Goal: Task Accomplishment & Management: Use online tool/utility

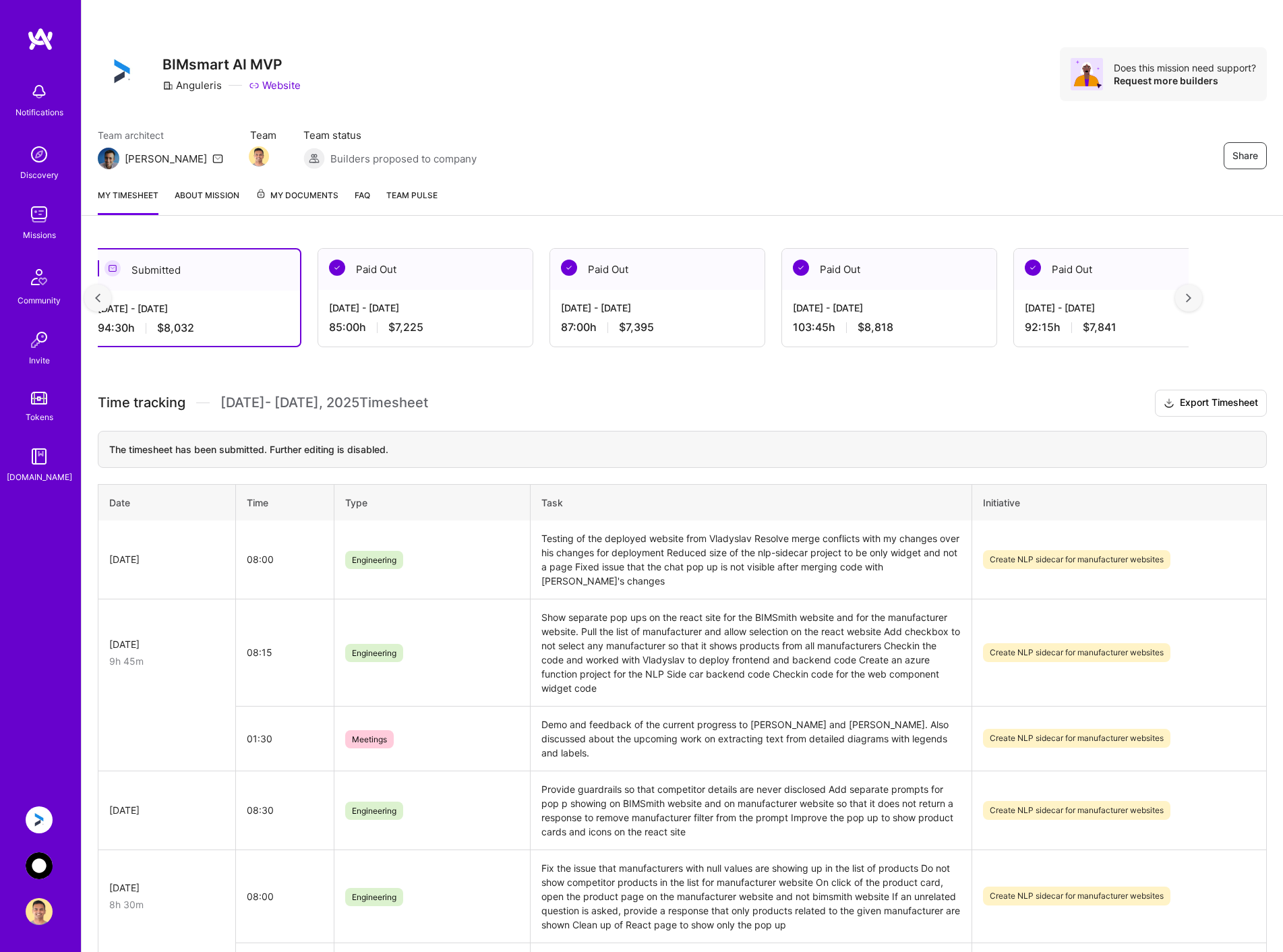
click at [98, 296] on img at bounding box center [97, 298] width 5 height 10
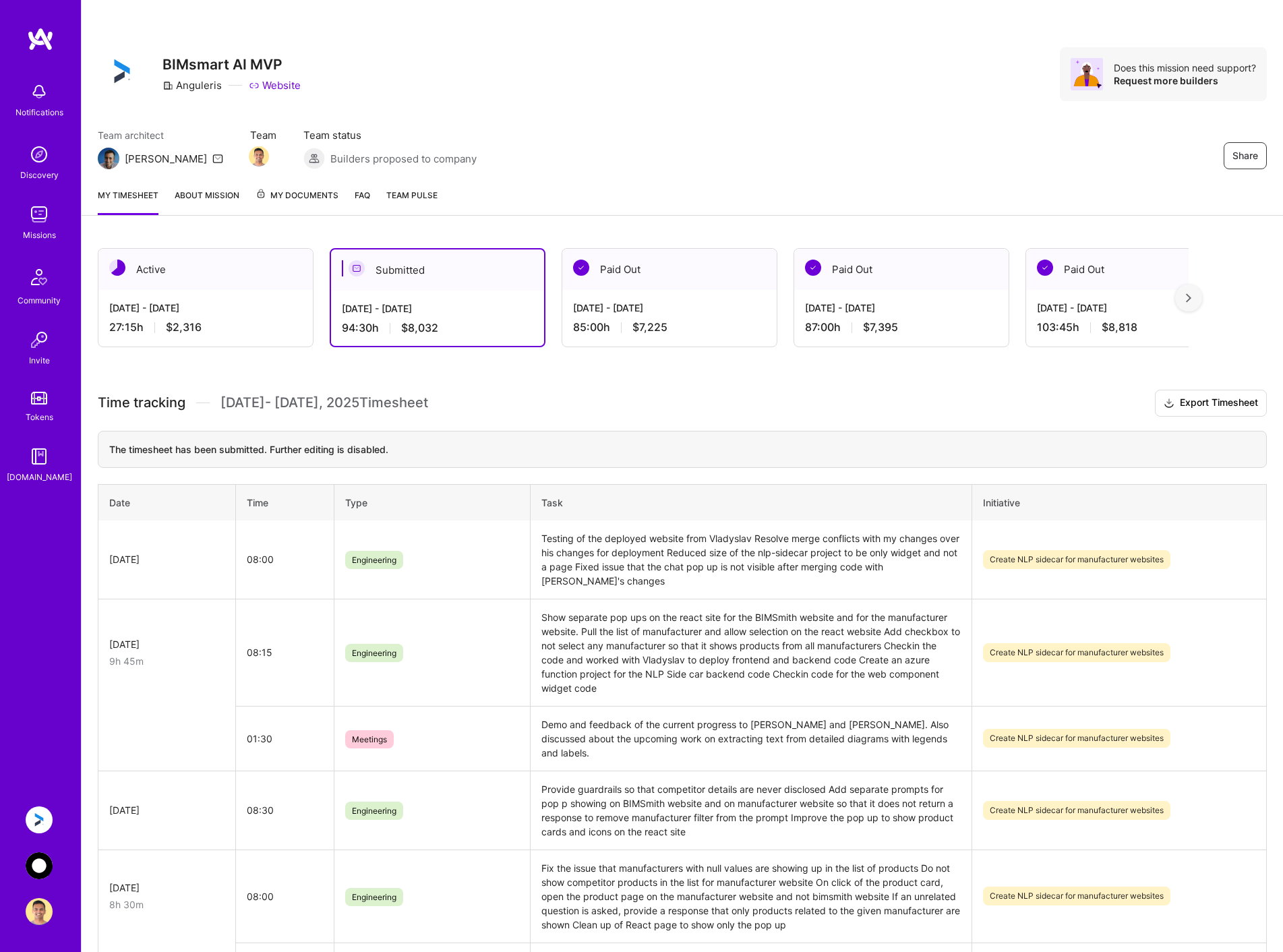
click at [176, 304] on div "[DATE] - [DATE]" at bounding box center [205, 307] width 193 height 14
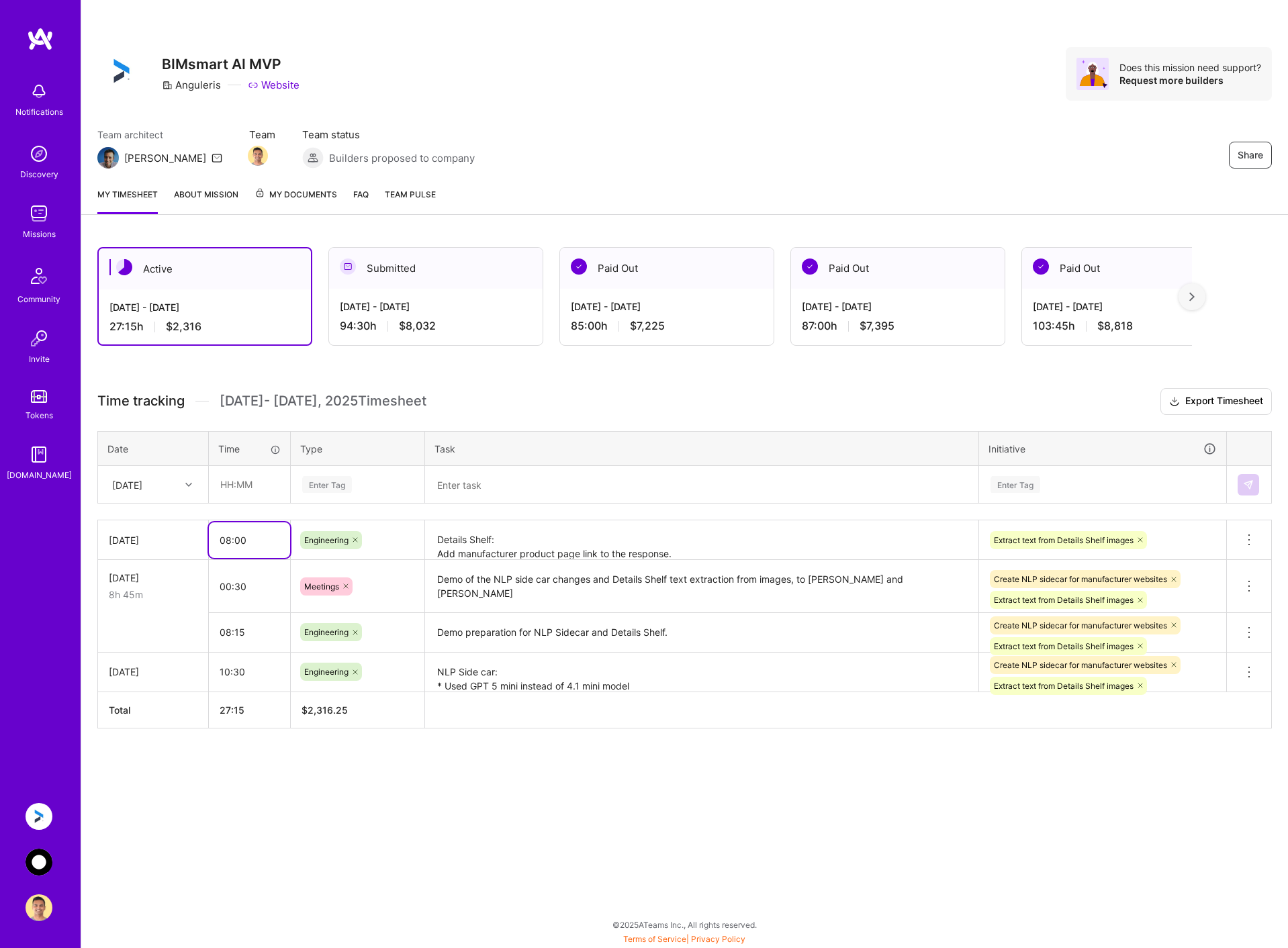
click at [229, 539] on input "08:00" at bounding box center [249, 540] width 81 height 35
type input "06:00"
click at [785, 826] on div "Share BIMsmart AI MVP Anguleris Website Does this mission need support? Request…" at bounding box center [684, 474] width 1208 height 948
click at [693, 542] on textarea "Details Shelf: Add manufacturer product page link to the response. Add AIMetaKe…" at bounding box center [702, 540] width 550 height 37
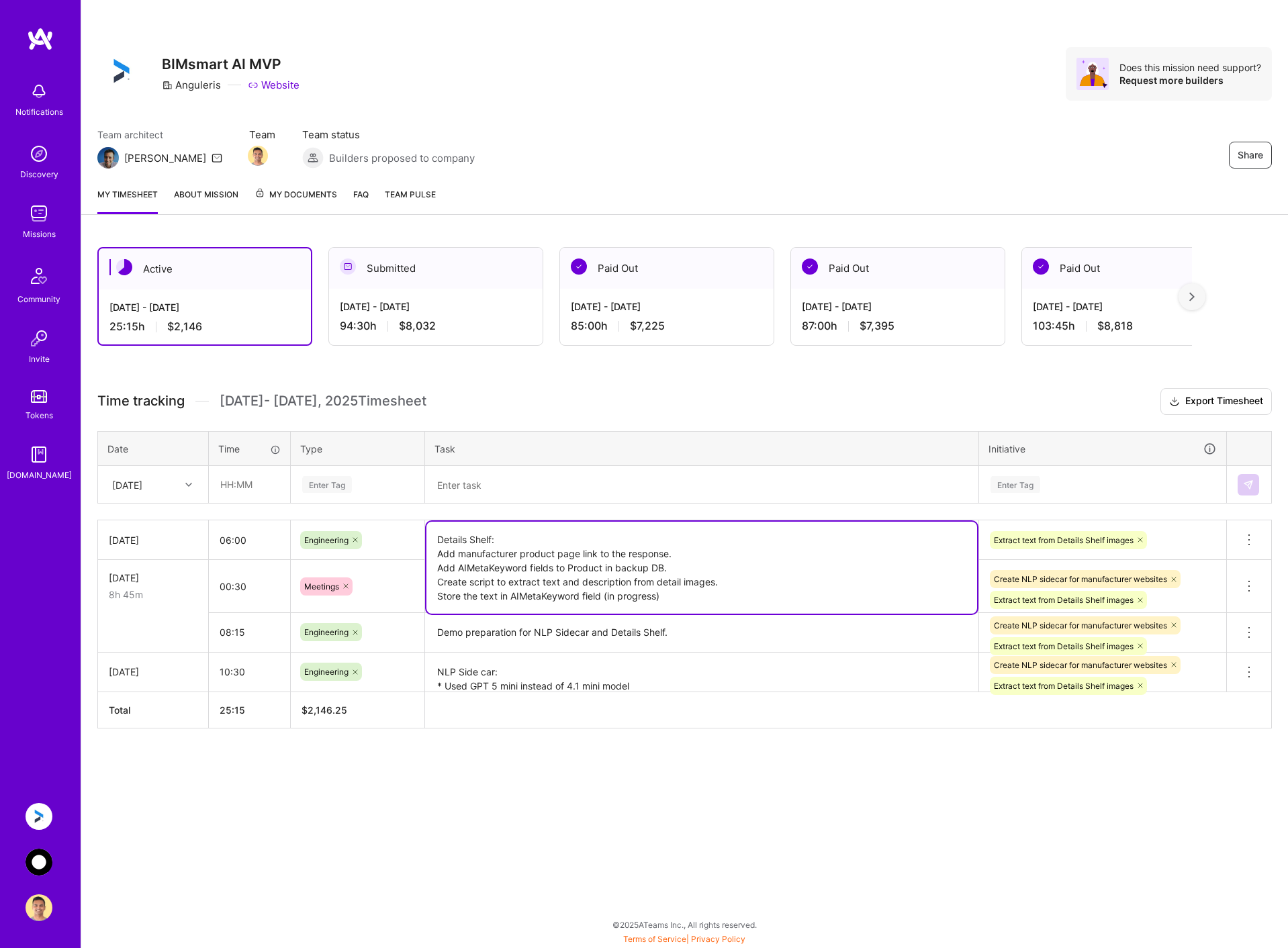
click at [591, 808] on div "Share BIMsmart AI MVP Anguleris Website Does this mission need support? Request…" at bounding box center [684, 474] width 1208 height 948
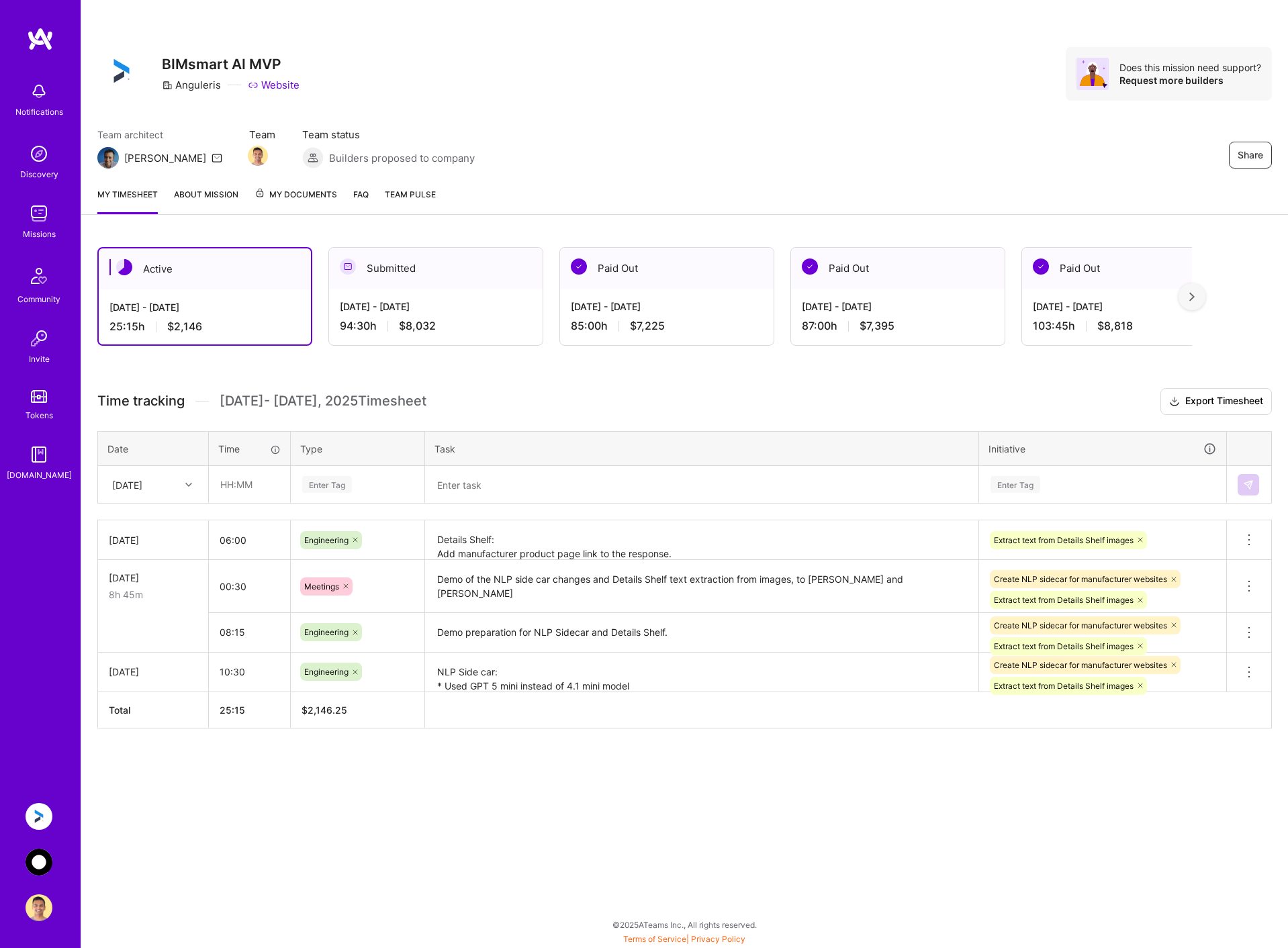
click at [43, 855] on img at bounding box center [39, 862] width 27 height 27
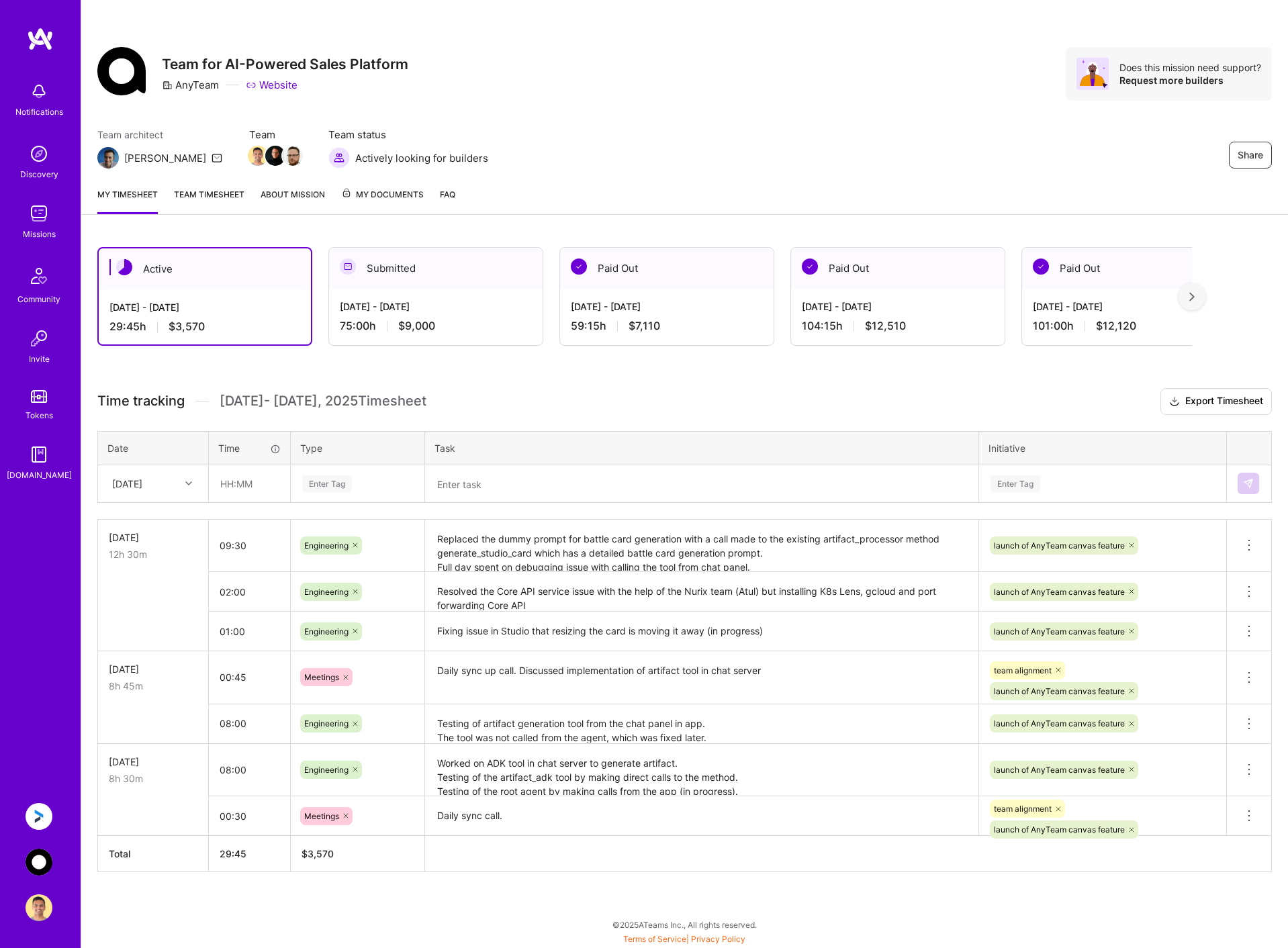
click at [41, 822] on img at bounding box center [39, 817] width 27 height 27
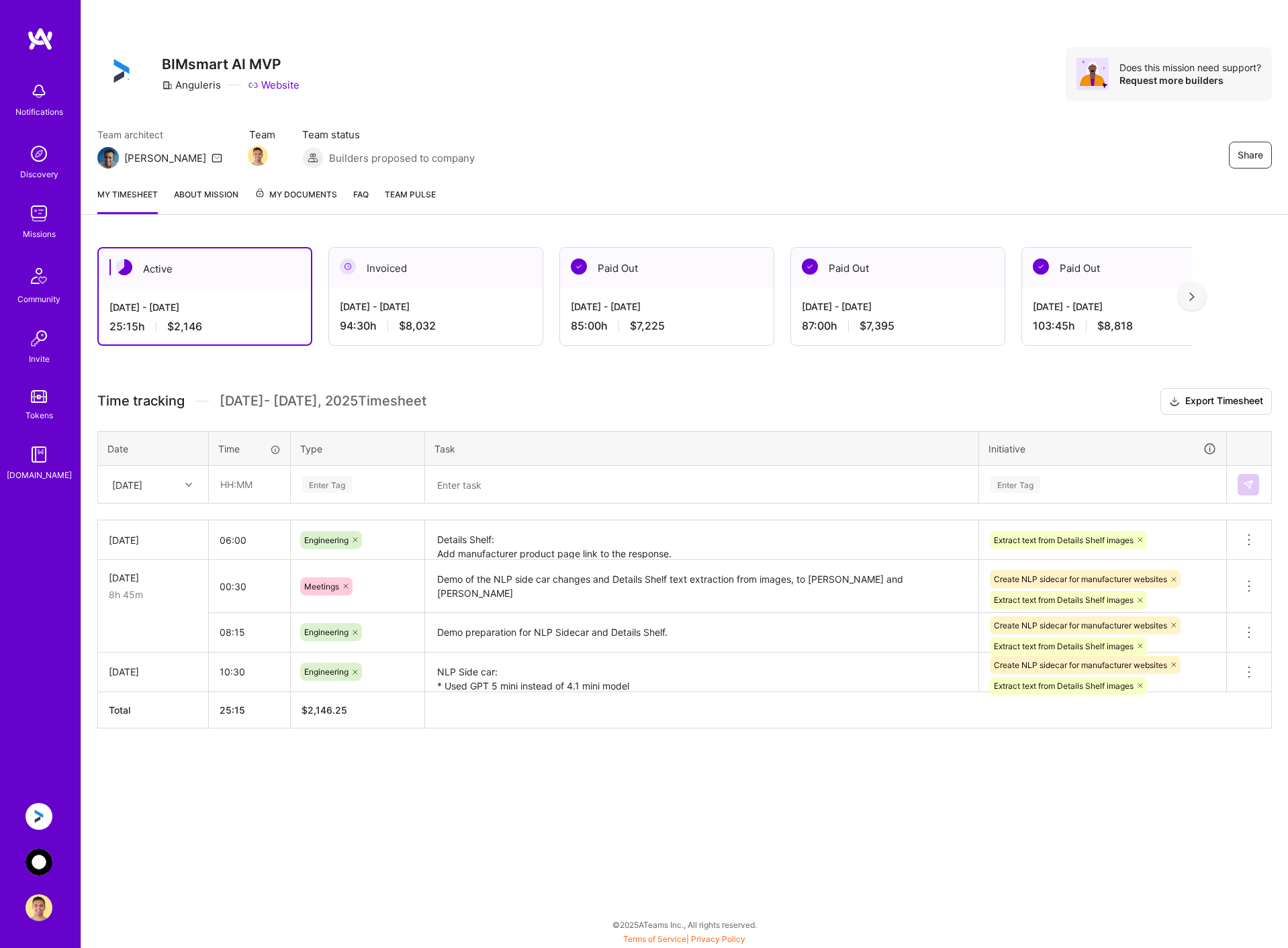
click at [33, 851] on img at bounding box center [39, 862] width 27 height 27
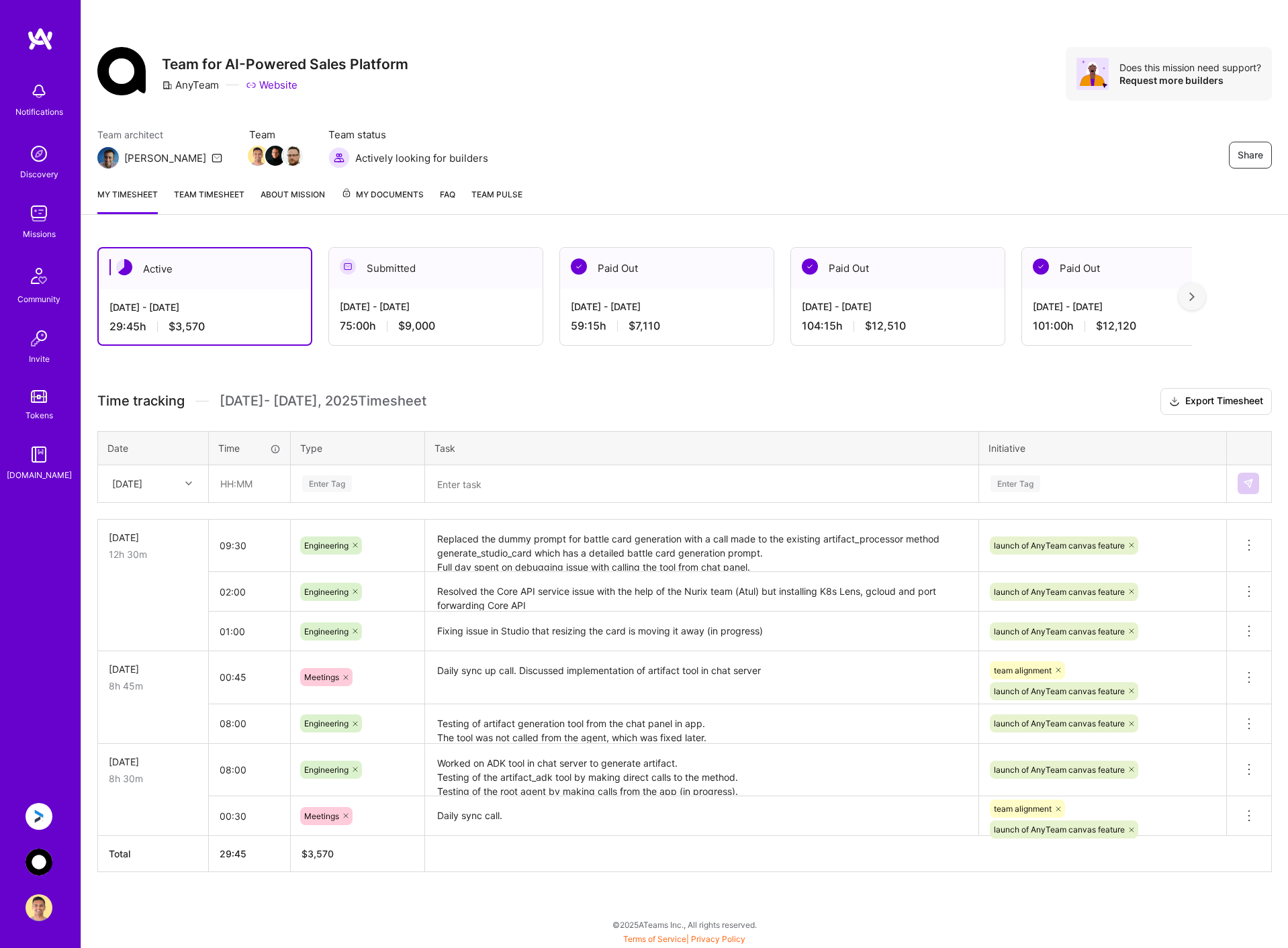
click at [34, 821] on img at bounding box center [39, 817] width 27 height 27
